Goal: Information Seeking & Learning: Learn about a topic

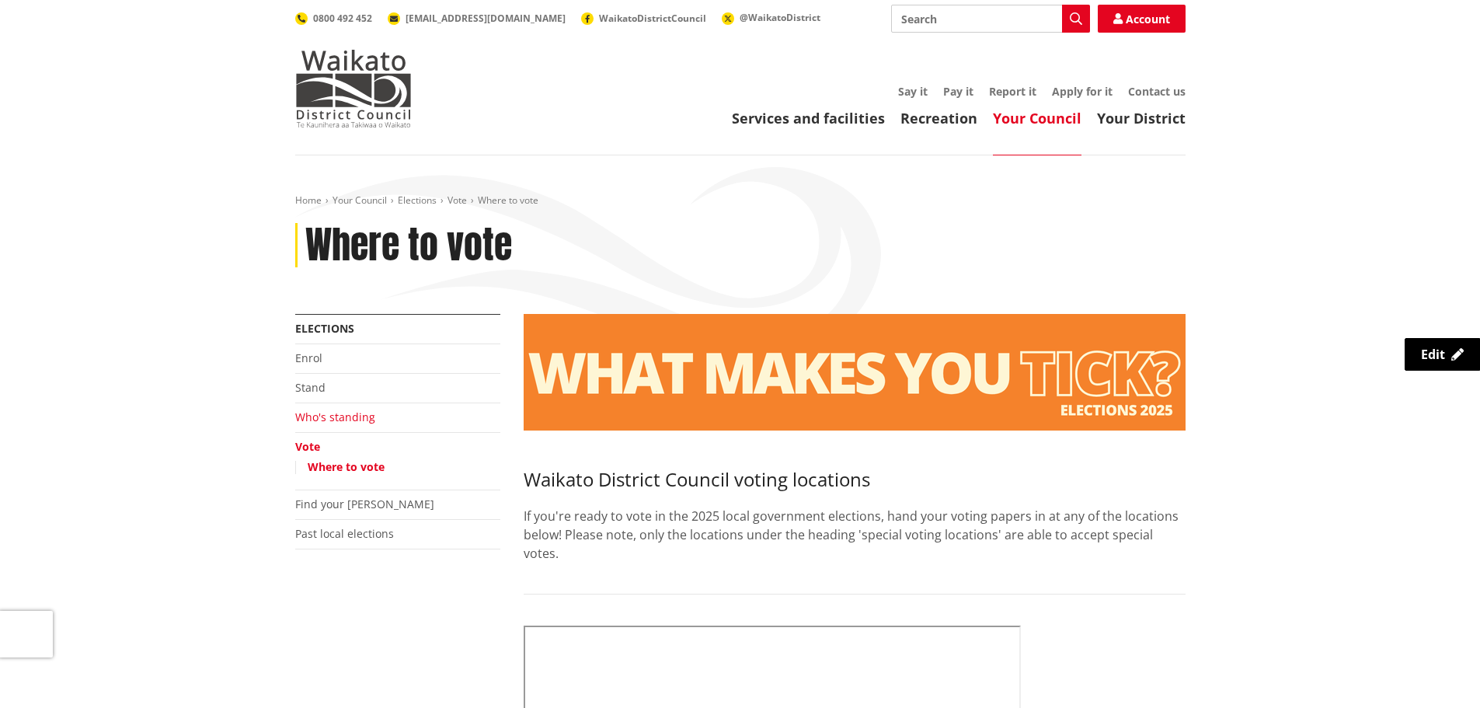
click at [340, 416] on link "Who's standing" at bounding box center [335, 416] width 80 height 15
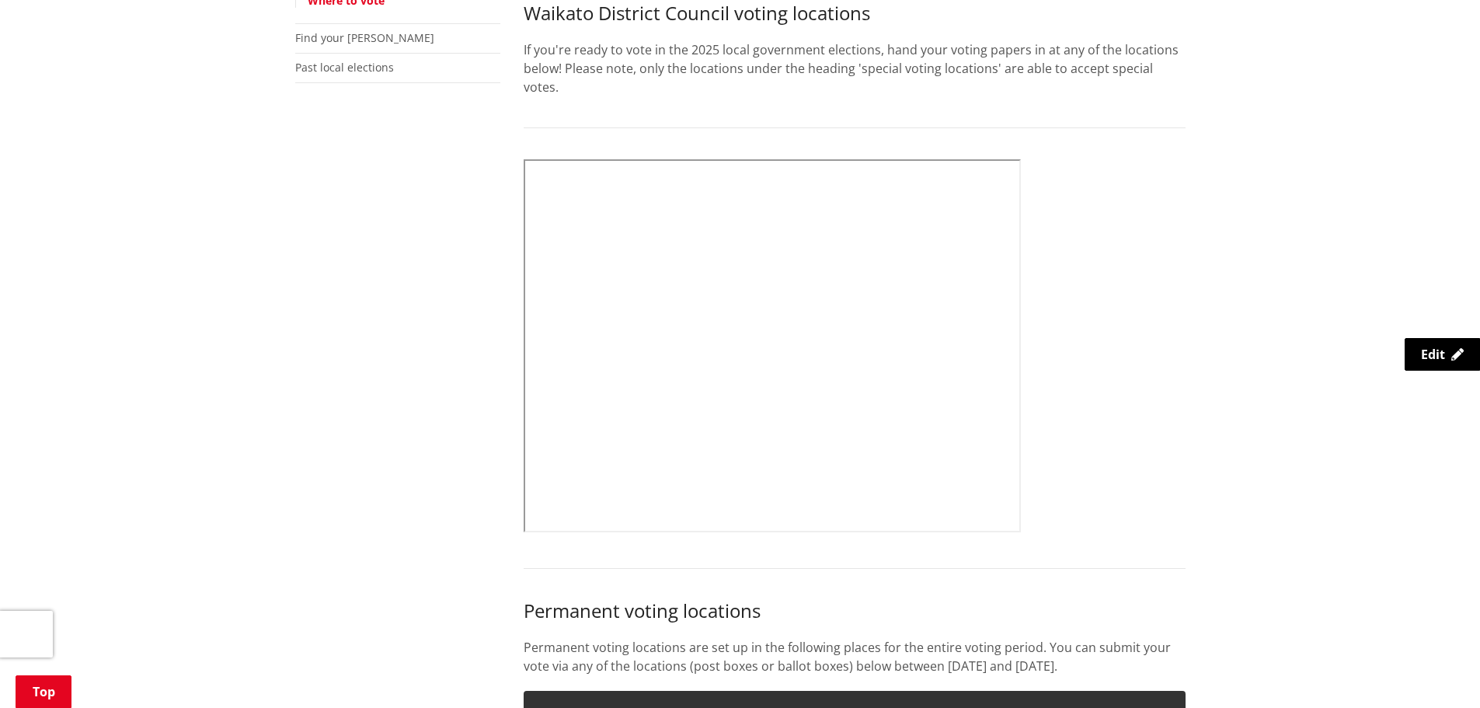
scroll to position [621, 0]
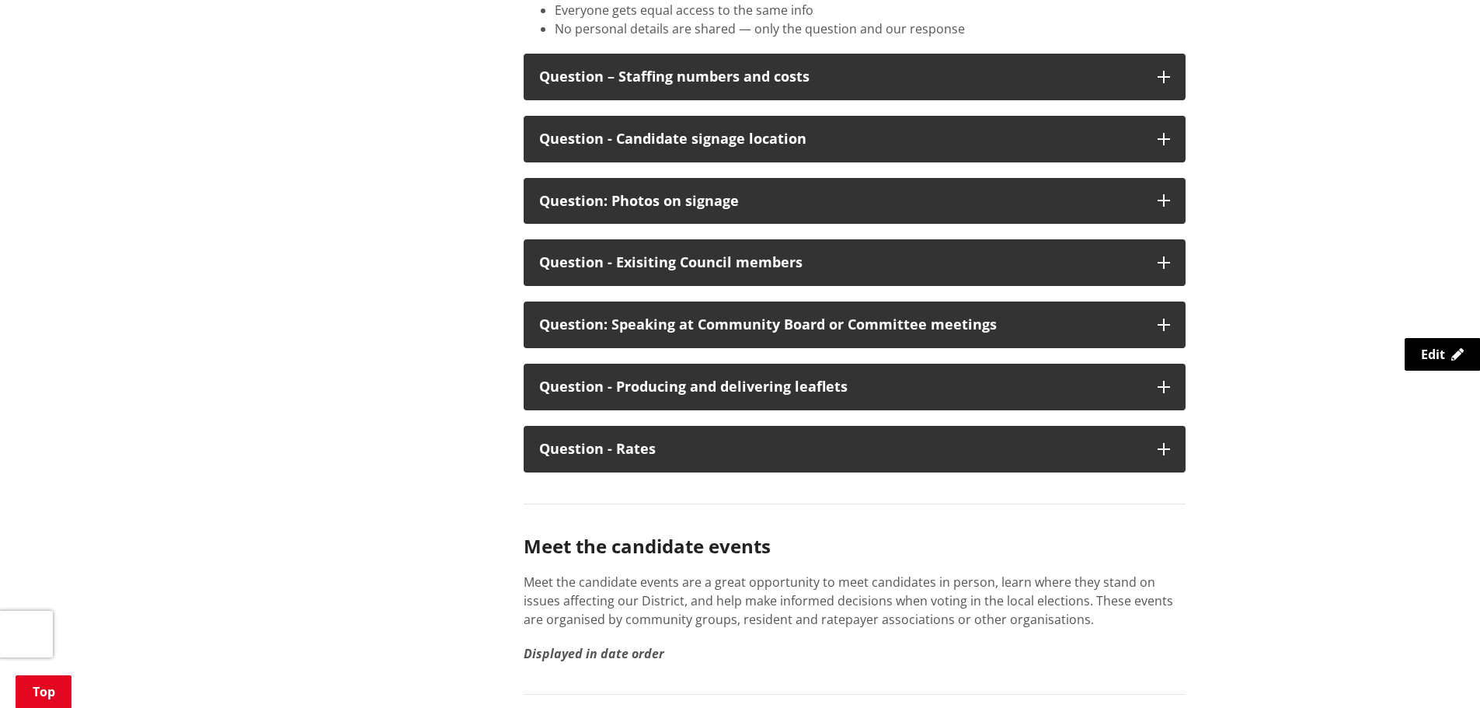
scroll to position [8233, 0]
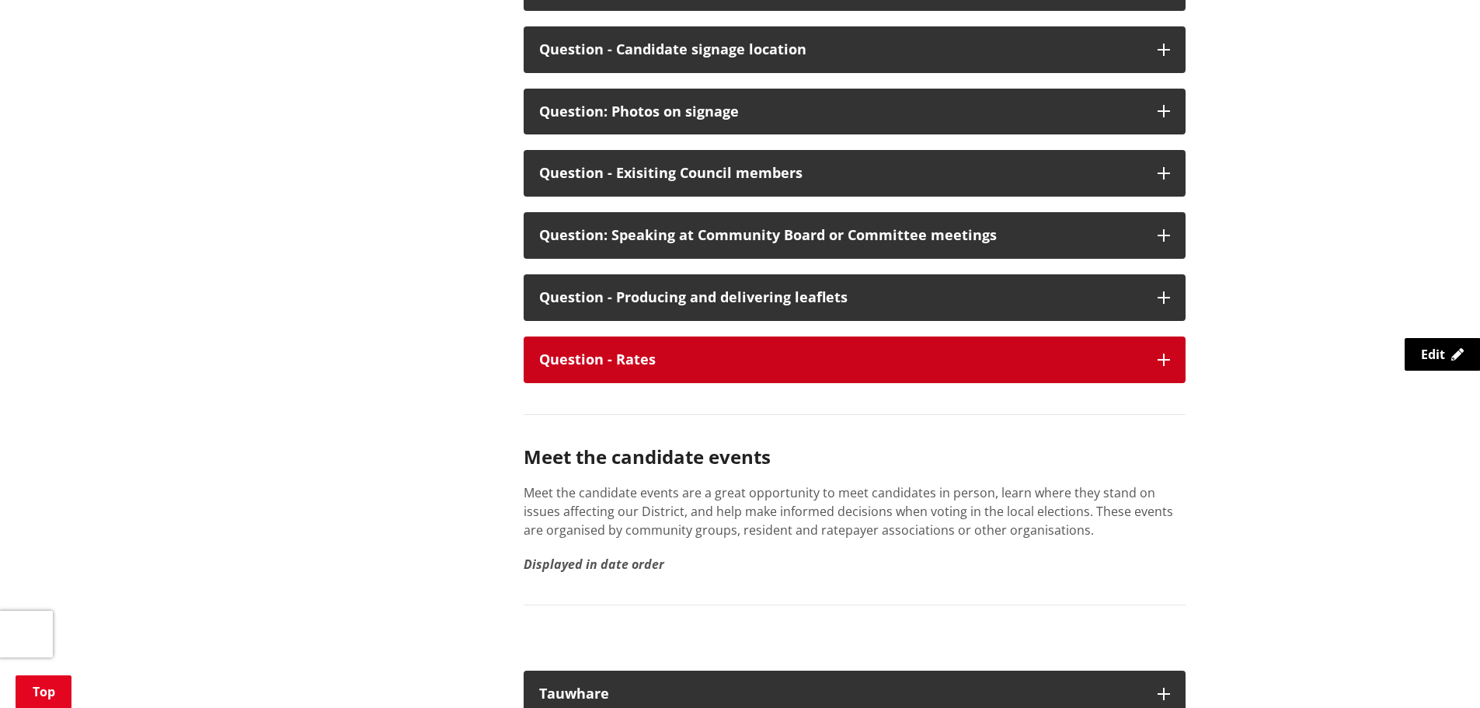
click at [711, 367] on div "Question - Rates" at bounding box center [840, 360] width 603 height 16
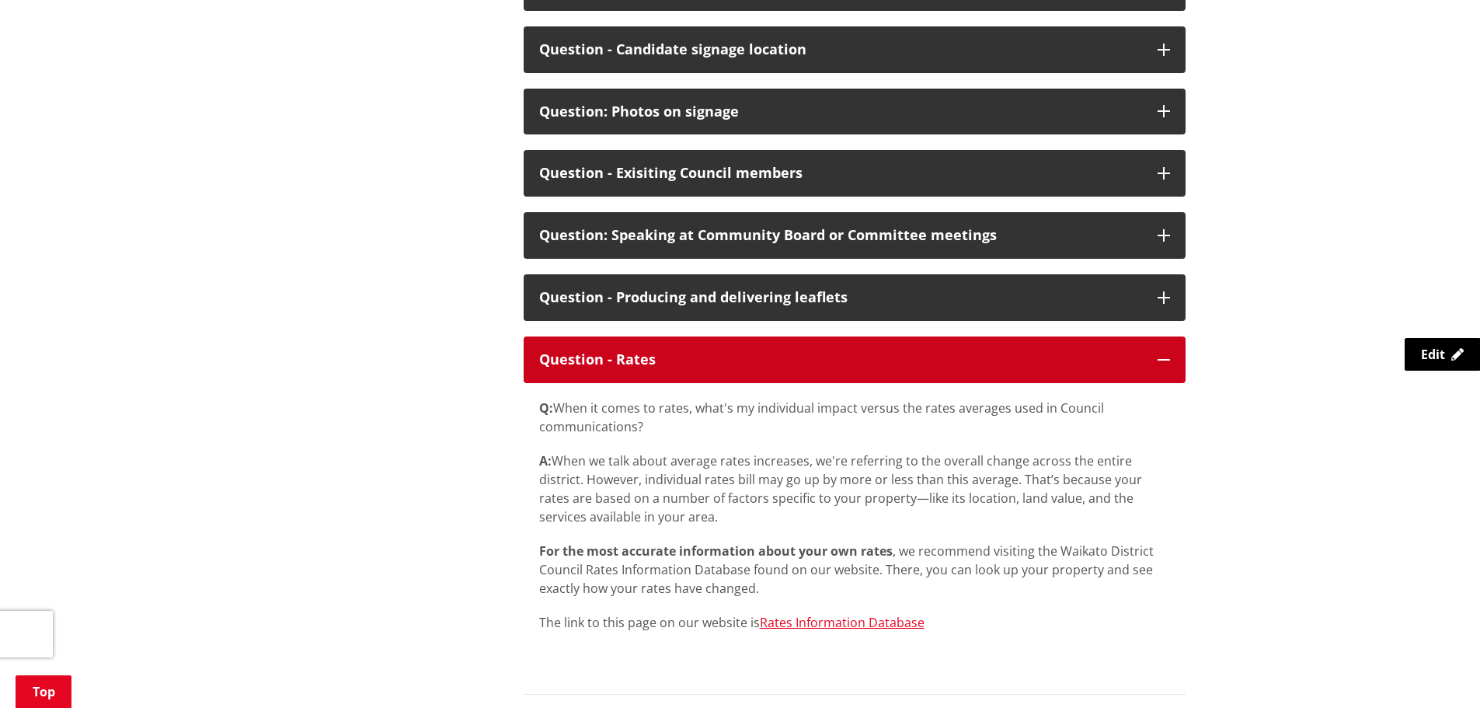
click at [711, 367] on div "Question - Rates" at bounding box center [840, 360] width 603 height 16
